Goal: Check status: Check status

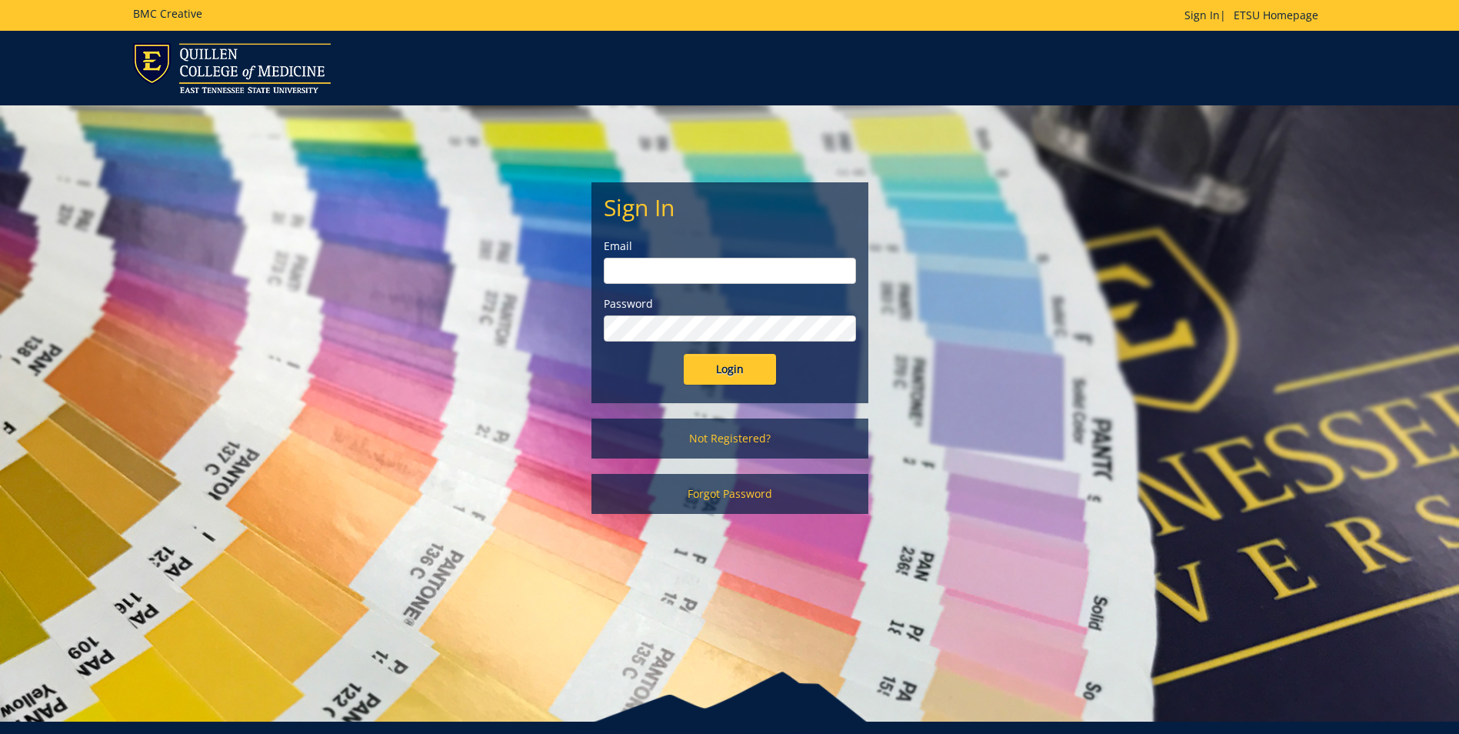
type input "woodringr@etsu.edu"
click at [699, 372] on input "Login" at bounding box center [730, 369] width 92 height 31
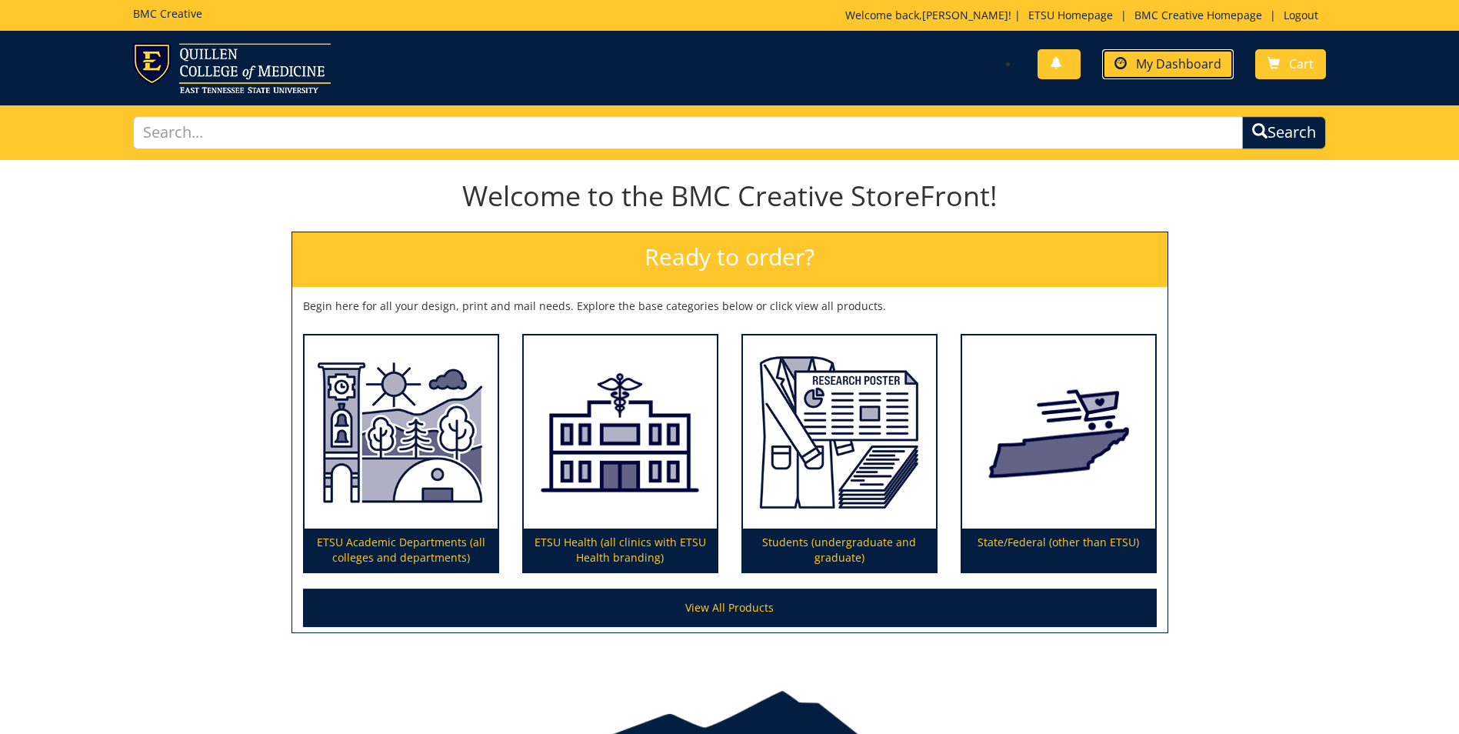
click at [1138, 67] on span "My Dashboard" at bounding box center [1178, 63] width 85 height 17
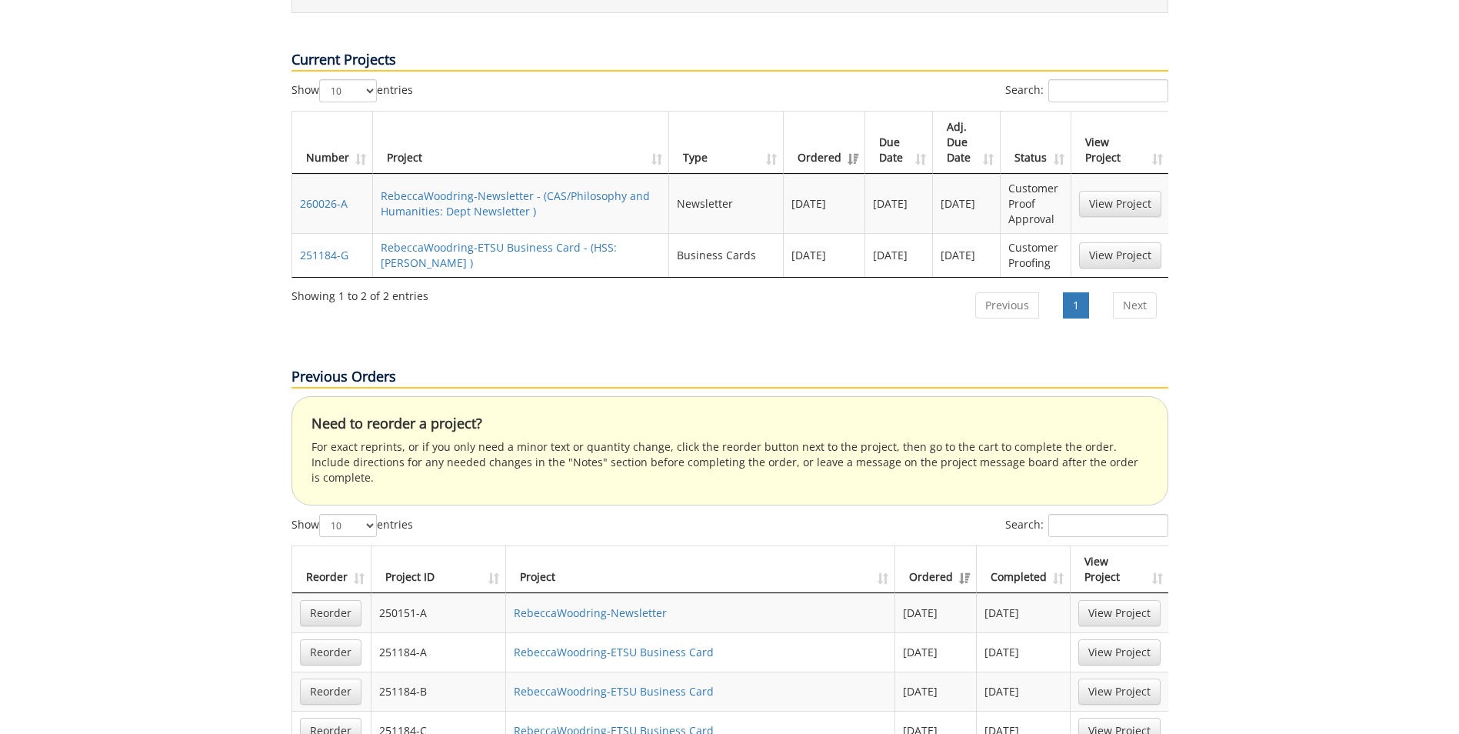
scroll to position [384, 0]
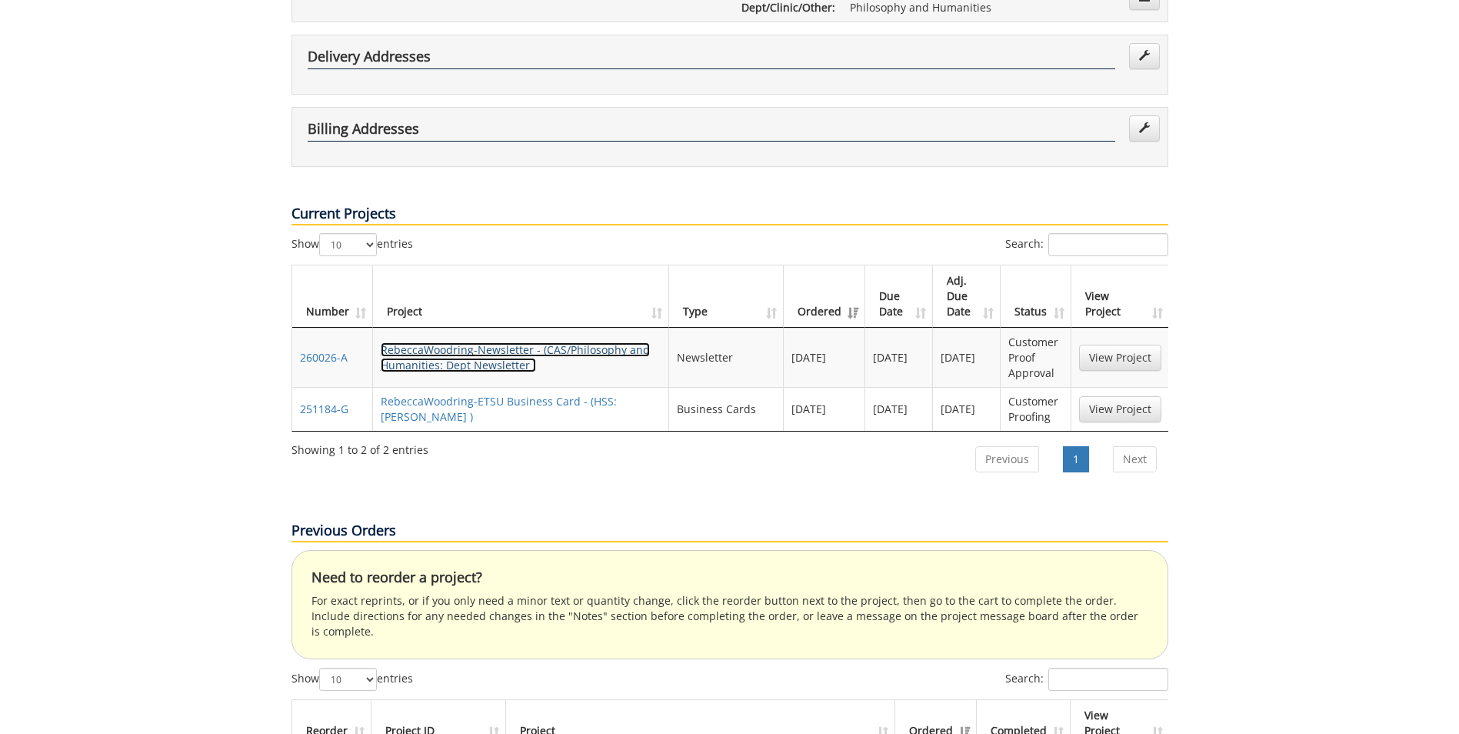
click at [484, 342] on link "RebeccaWoodring-Newsletter - (CAS/Philosophy and Humanities: Dept Newsletter )" at bounding box center [515, 357] width 269 height 30
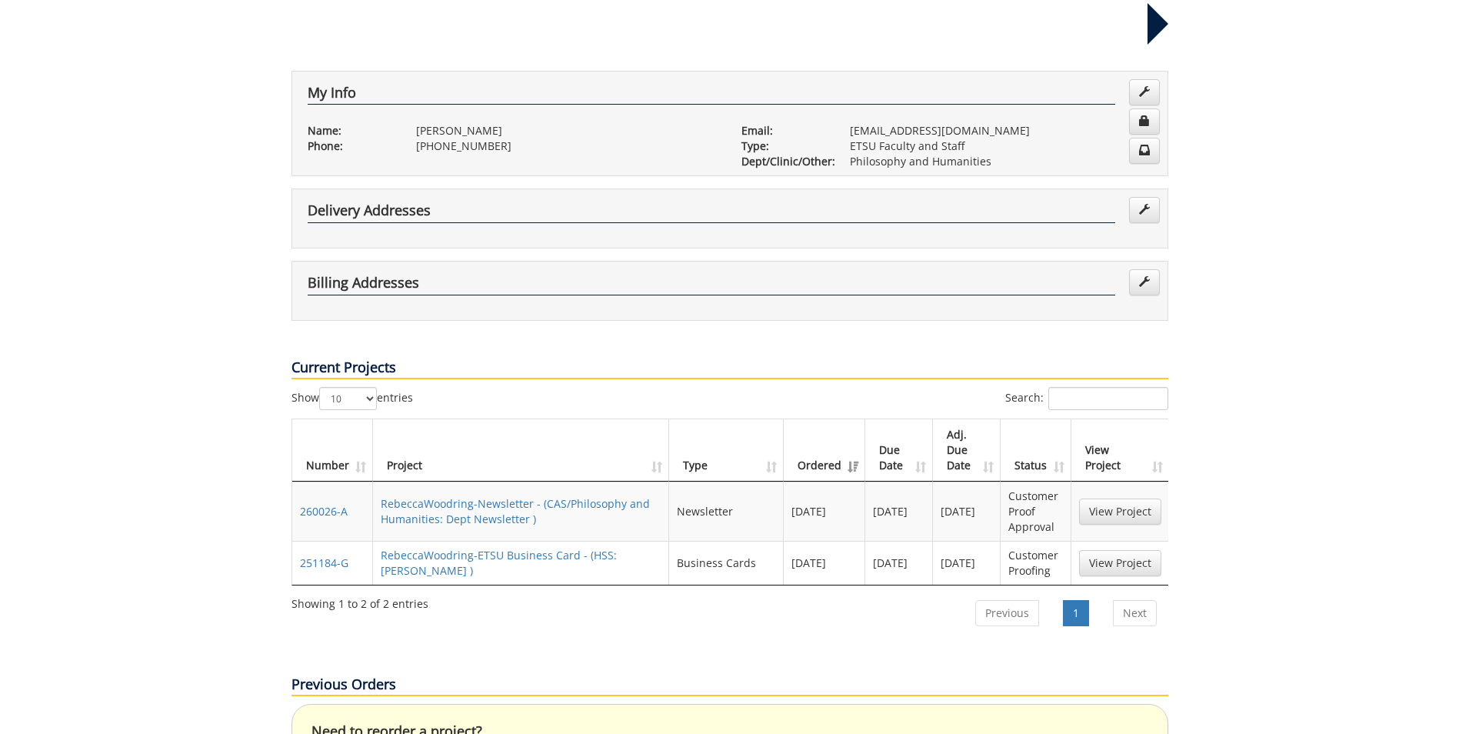
scroll to position [0, 0]
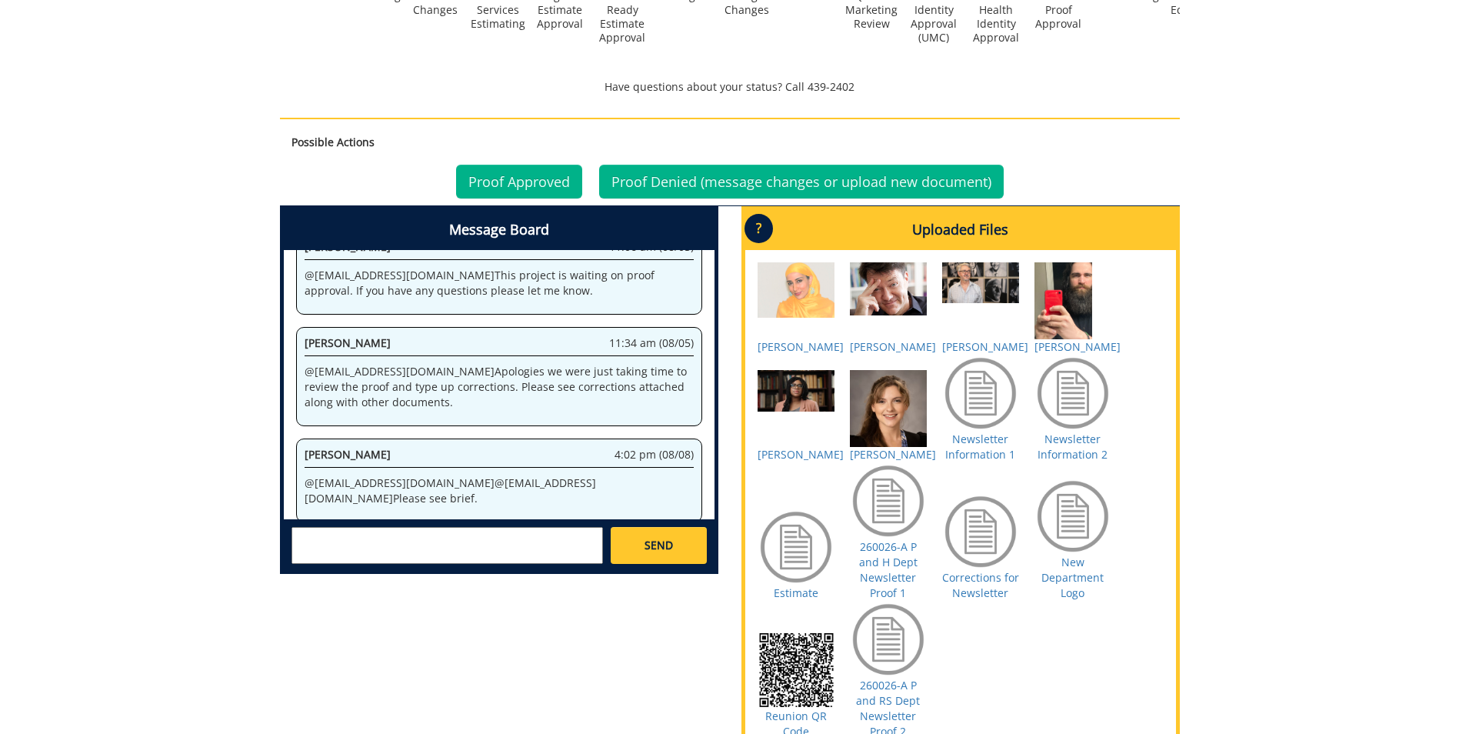
scroll to position [846, 0]
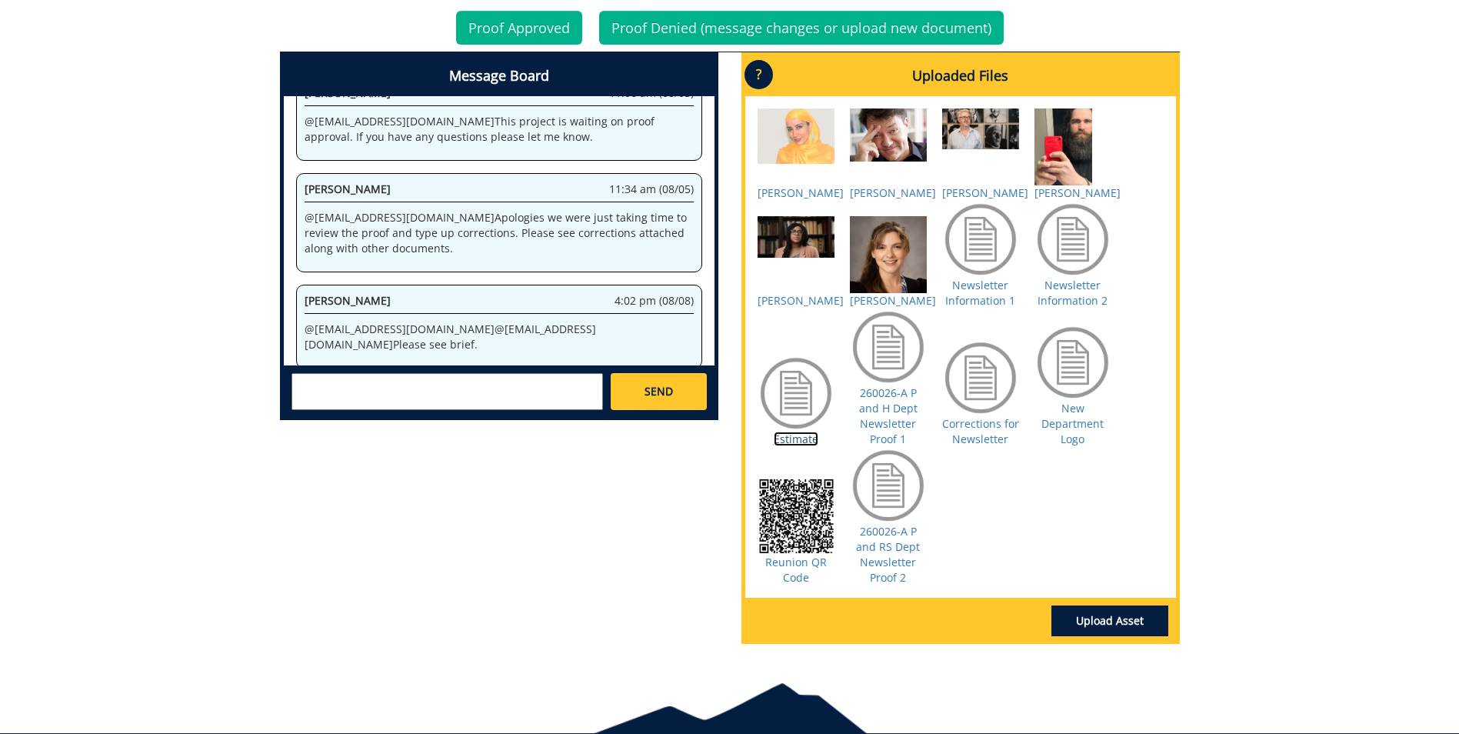
click at [796, 446] on link "Estimate" at bounding box center [796, 438] width 45 height 15
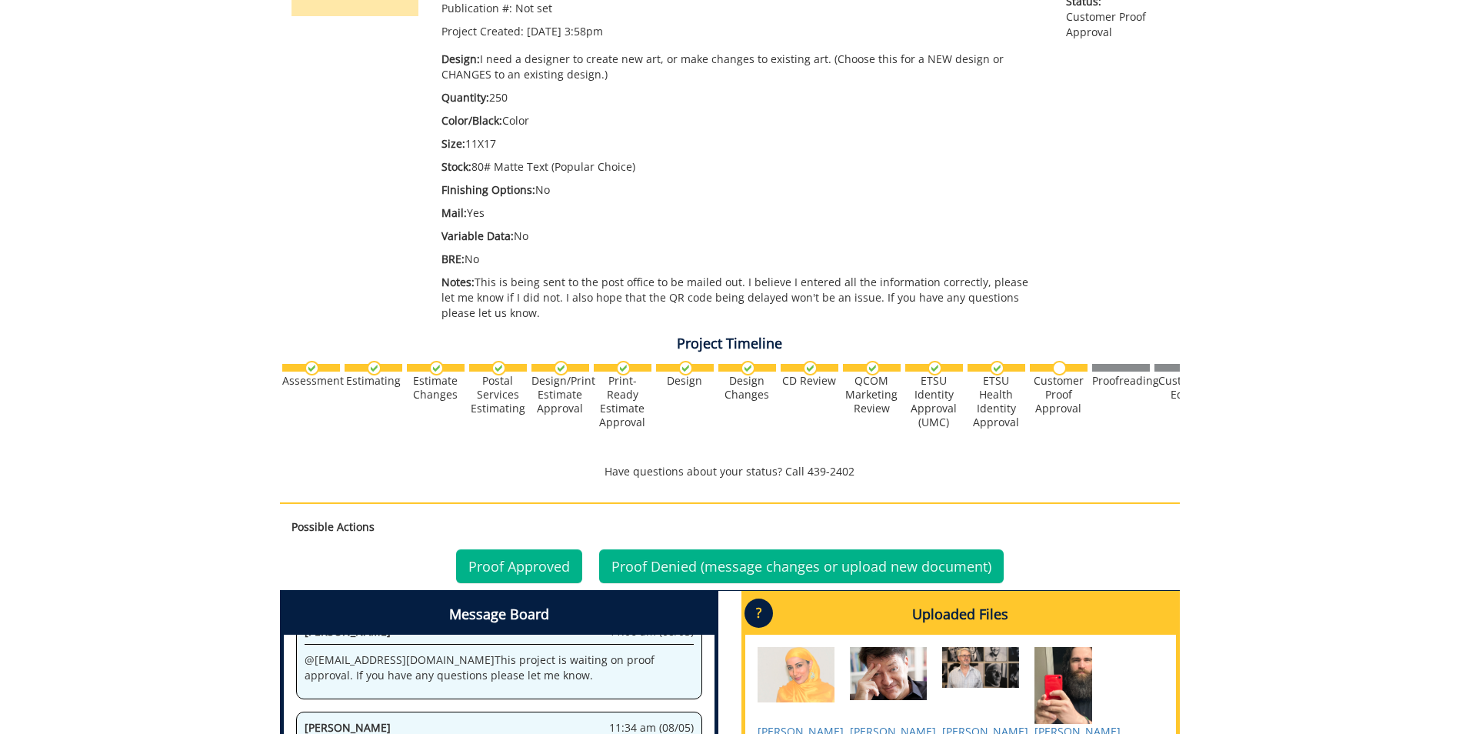
scroll to position [0, 0]
